Goal: Browse casually: Explore the website without a specific task or goal

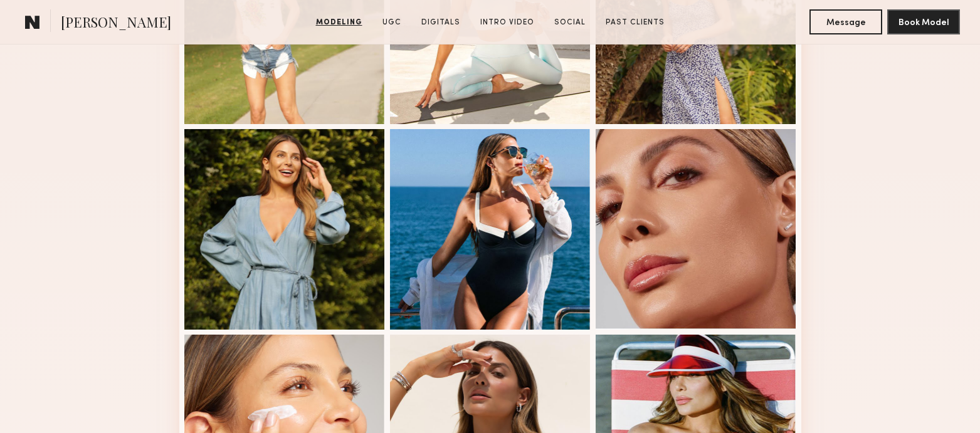
scroll to position [652, 0]
